Goal: Find specific fact: Find specific fact

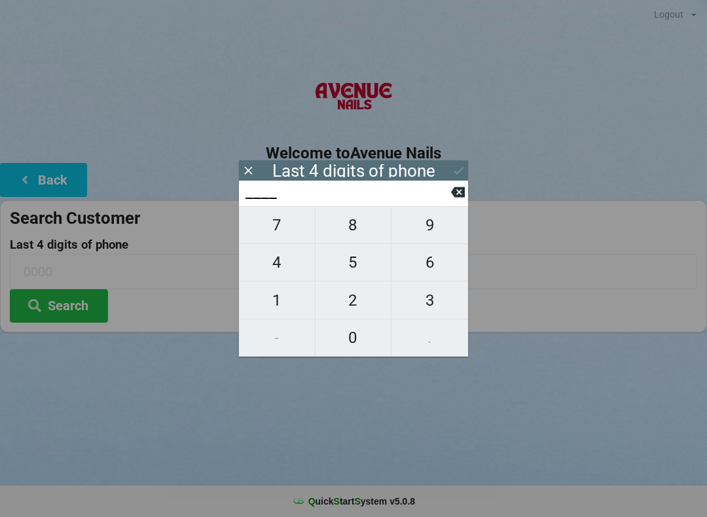
click at [284, 224] on span "7" at bounding box center [277, 224] width 76 height 27
type input "7___"
click at [274, 262] on span "4" at bounding box center [277, 262] width 76 height 27
type input "74__"
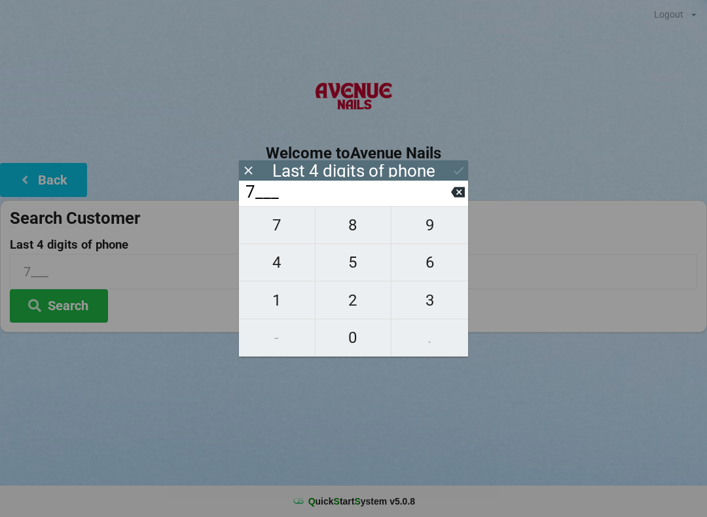
type input "74__"
click at [275, 259] on span "4" at bounding box center [277, 262] width 76 height 27
type input "744_"
click at [351, 223] on span "8" at bounding box center [353, 224] width 76 height 27
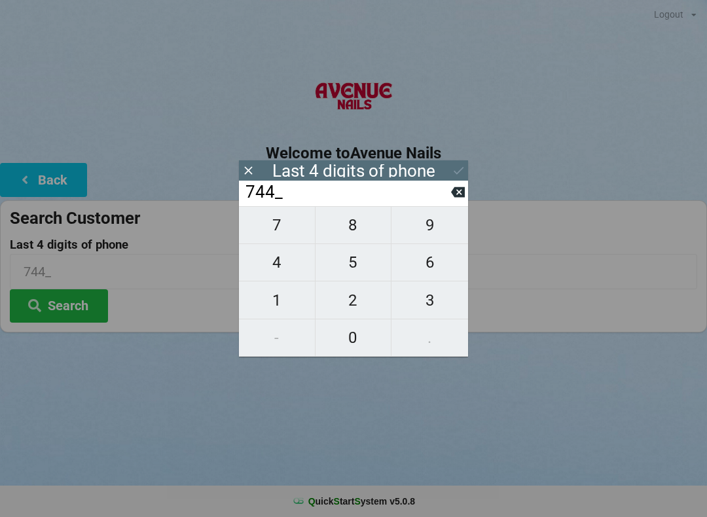
type input "7448"
click at [79, 301] on button "Search" at bounding box center [59, 305] width 98 height 33
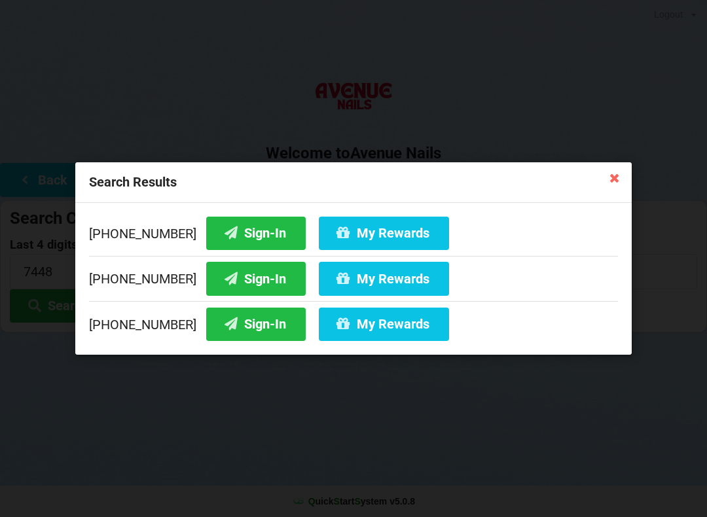
click at [245, 323] on button "Sign-In" at bounding box center [255, 324] width 99 height 33
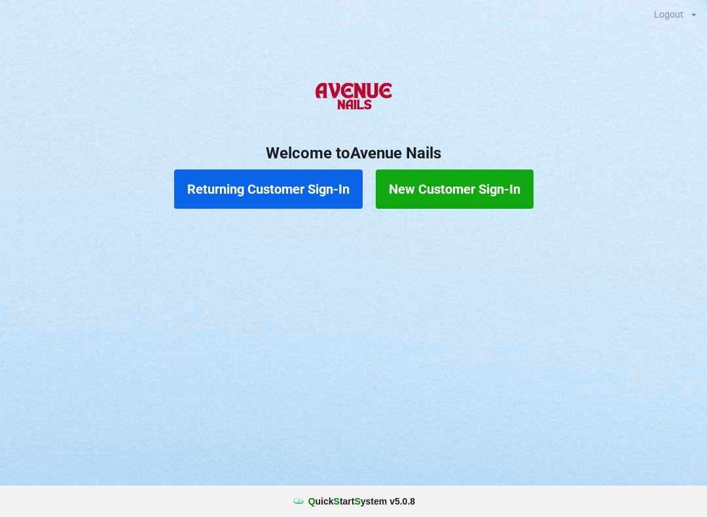
click at [302, 190] on button "Returning Customer Sign-In" at bounding box center [268, 189] width 188 height 39
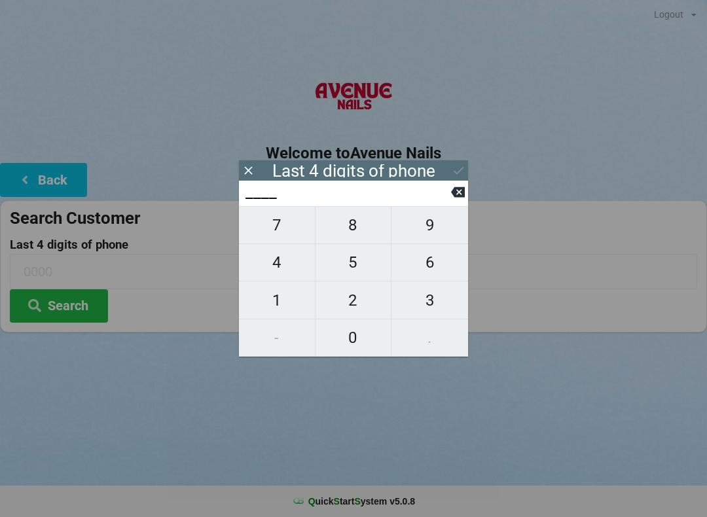
click at [277, 261] on span "4" at bounding box center [277, 262] width 76 height 27
type input "4___"
click at [360, 297] on span "2" at bounding box center [353, 300] width 76 height 27
type input "42__"
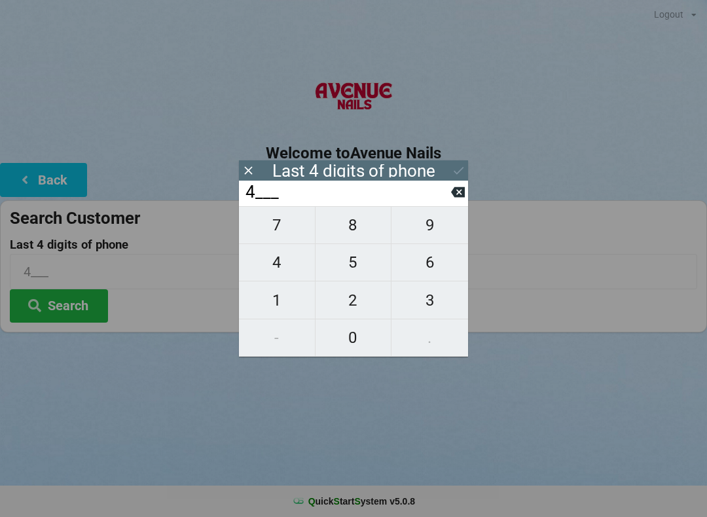
type input "42__"
click at [350, 342] on span "0" at bounding box center [353, 337] width 76 height 27
type input "420_"
click at [431, 305] on span "3" at bounding box center [429, 300] width 77 height 27
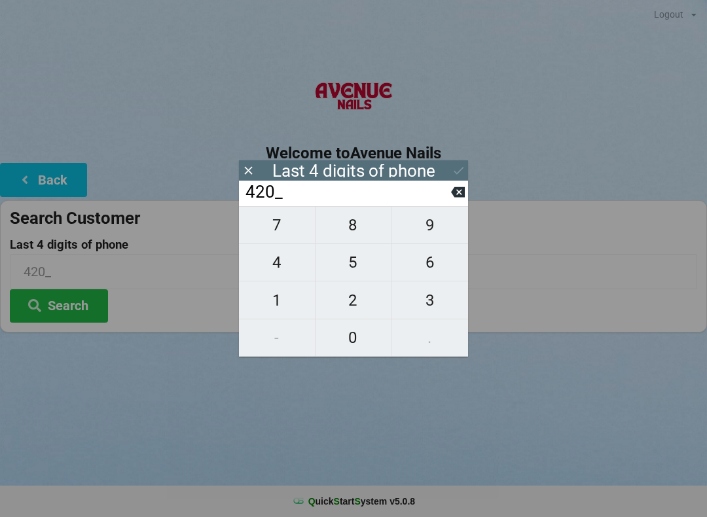
type input "4203"
click at [81, 297] on button "Search" at bounding box center [59, 305] width 98 height 33
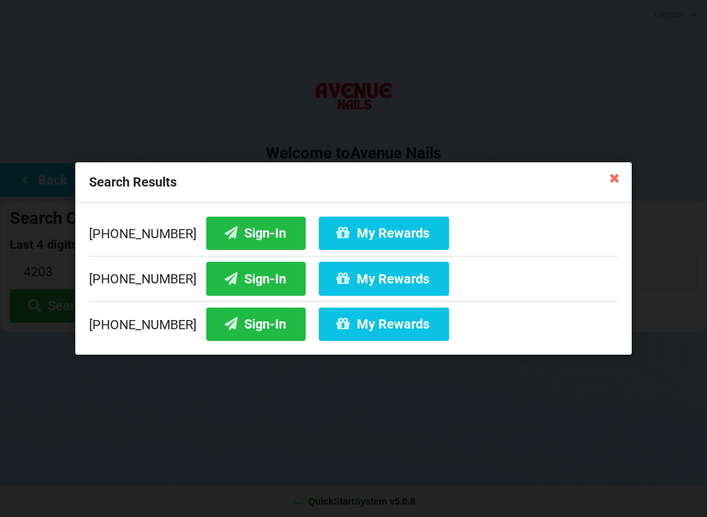
click at [240, 324] on button "Sign-In" at bounding box center [255, 324] width 99 height 33
